Goal: Information Seeking & Learning: Find specific page/section

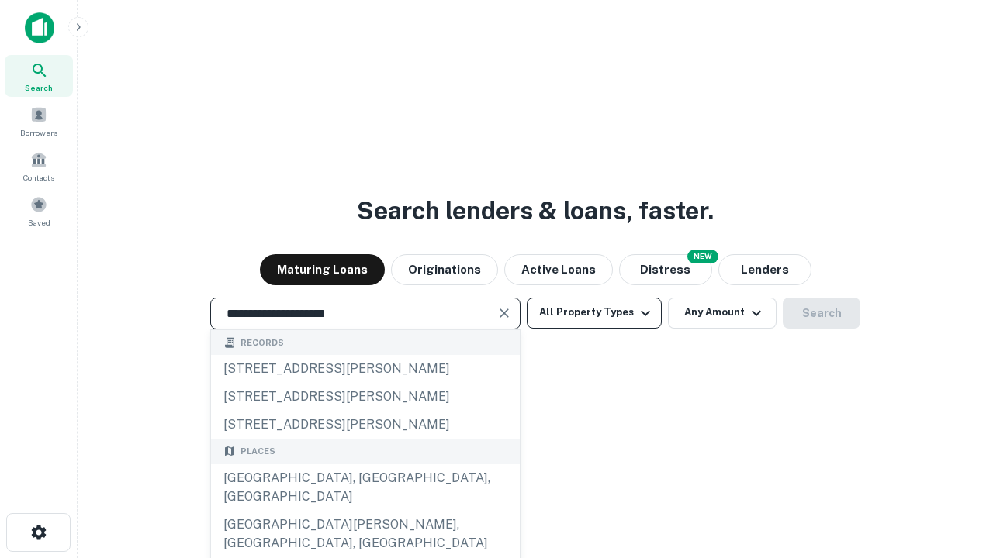
click at [365, 511] on div "[GEOGRAPHIC_DATA], [GEOGRAPHIC_DATA], [GEOGRAPHIC_DATA]" at bounding box center [365, 488] width 309 height 47
click at [594, 313] on button "All Property Types" at bounding box center [594, 313] width 135 height 31
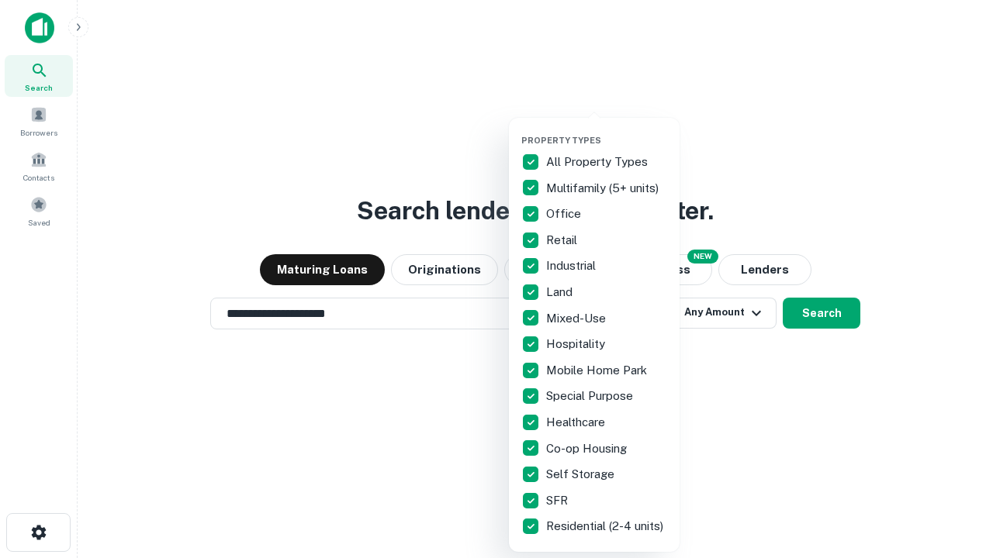
type input "**********"
click at [607, 130] on button "button" at bounding box center [606, 130] width 171 height 1
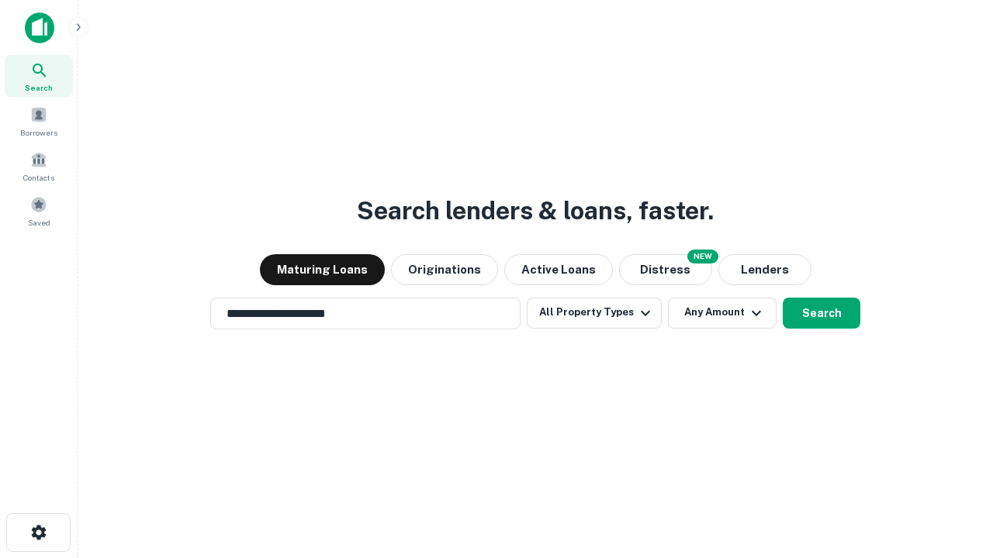
scroll to position [24, 0]
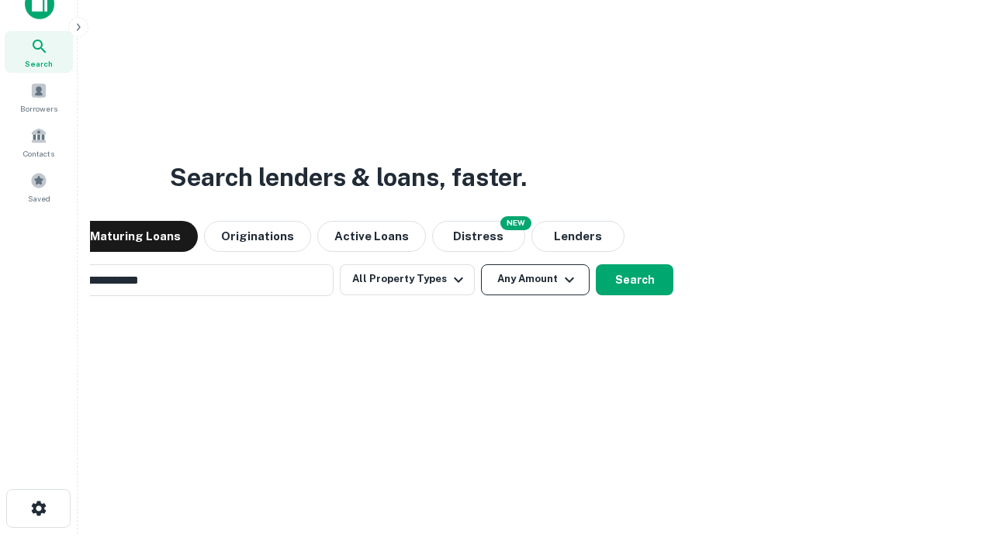
click at [481, 264] on button "Any Amount" at bounding box center [535, 279] width 109 height 31
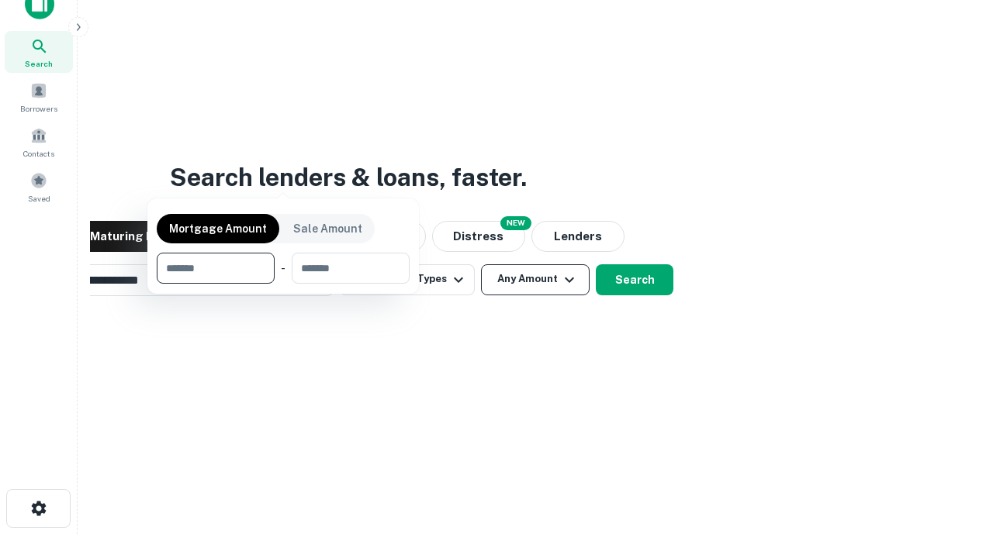
scroll to position [25, 0]
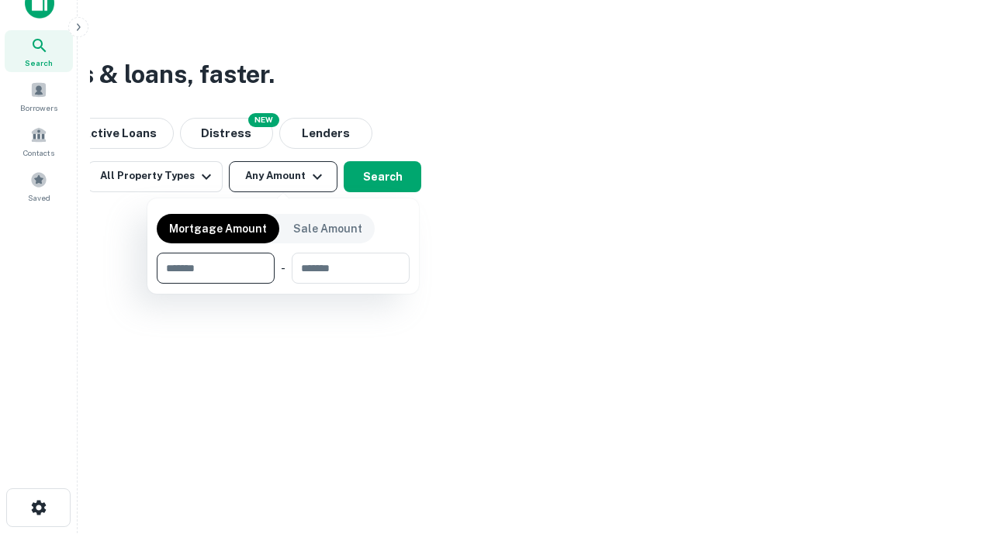
type input "*******"
click at [283, 284] on button "button" at bounding box center [283, 284] width 253 height 1
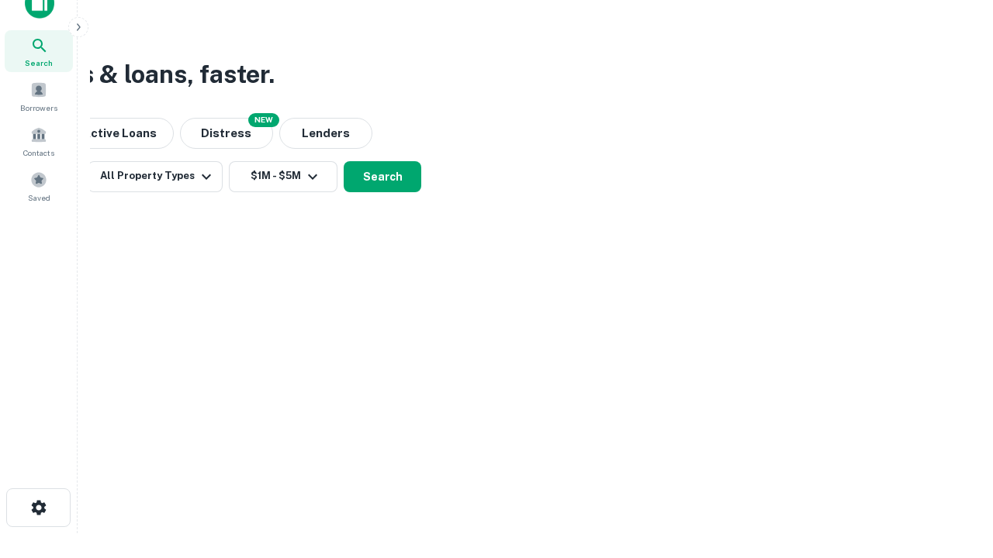
scroll to position [9, 286]
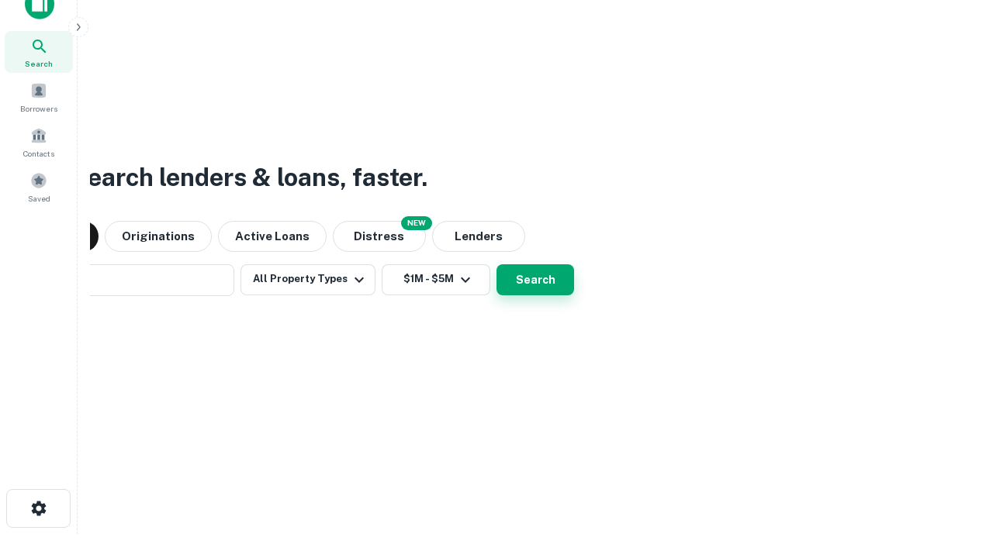
click at [496, 264] on button "Search" at bounding box center [535, 279] width 78 height 31
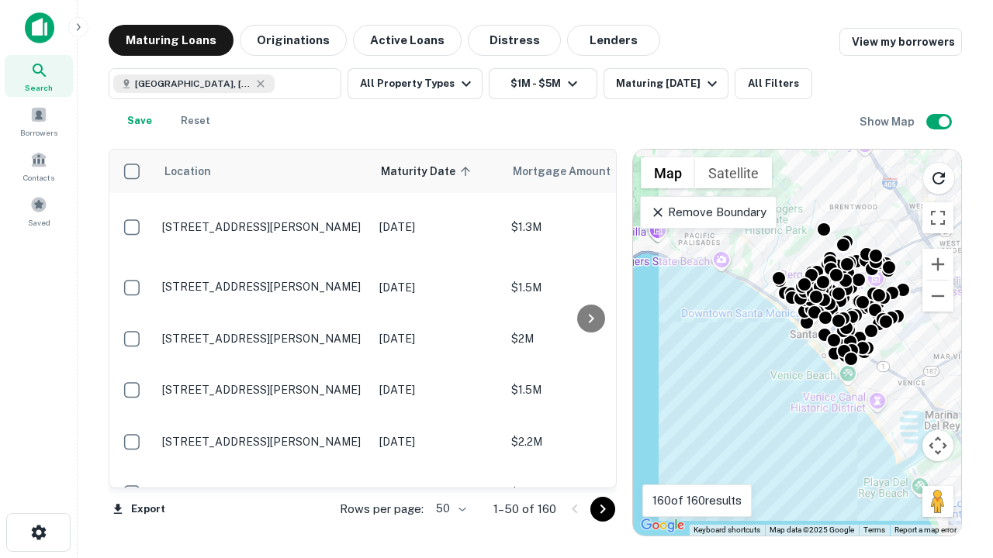
click at [448, 509] on body "Search Borrowers Contacts Saved Maturing Loans Originations Active Loans Distre…" at bounding box center [496, 279] width 993 height 558
click at [449, 470] on li "25" at bounding box center [449, 470] width 45 height 28
